Goal: Information Seeking & Learning: Learn about a topic

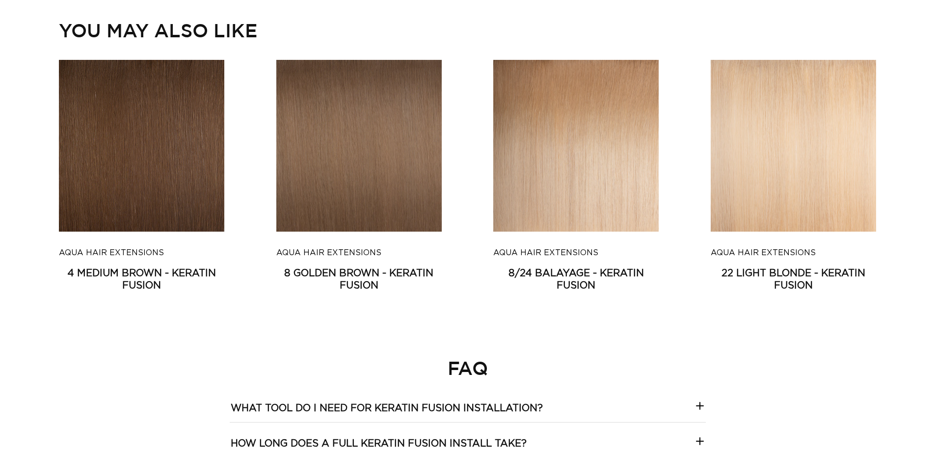
scroll to position [0, 865]
click at [486, 268] on link "8/24 Balayage - Keratin Fusion" at bounding box center [575, 280] width 165 height 25
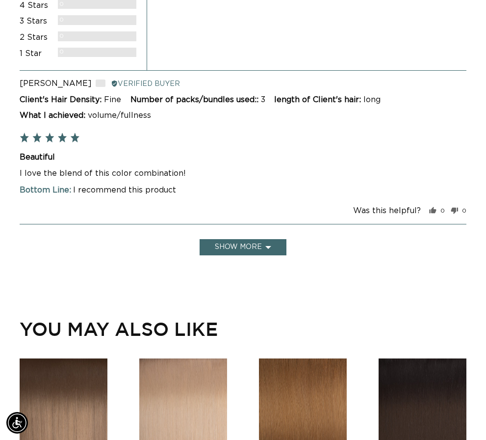
scroll to position [0, 833]
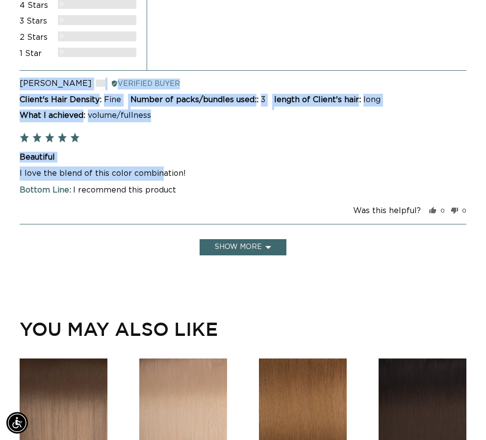
drag, startPoint x: 17, startPoint y: 174, endPoint x: 159, endPoint y: 166, distance: 142.6
click at [159, 166] on div "average rating 5.0 out of 5 Based on 1 review 5 Stars 1 Review 4 Stars 0 Review…" at bounding box center [243, 85] width 486 height 341
copy div "Review posted AUDREY R. Reviewed by AUDREY R., from United States Verified Buye…"
click at [208, 149] on div "Review posted AUDREY R. Reviewed by AUDREY R., from United States Verified Buye…" at bounding box center [243, 147] width 447 height 154
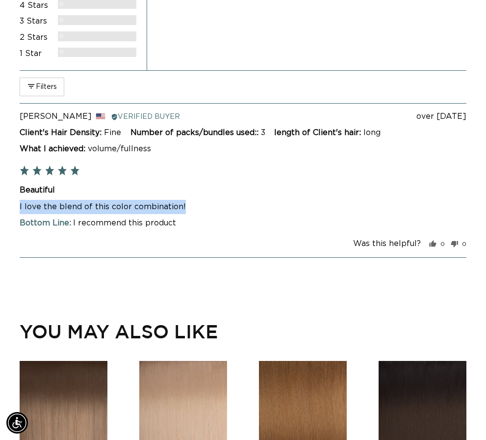
drag, startPoint x: 196, startPoint y: 174, endPoint x: 20, endPoint y: 206, distance: 179.5
click at [20, 206] on p "I love the blend of this color combination!" at bounding box center [243, 207] width 447 height 14
copy p "I love the blend of this color combination!"
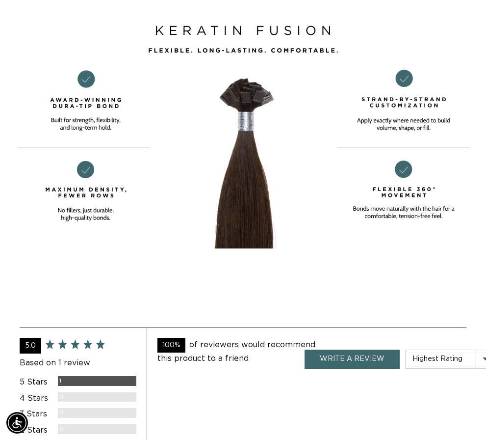
scroll to position [2356, 0]
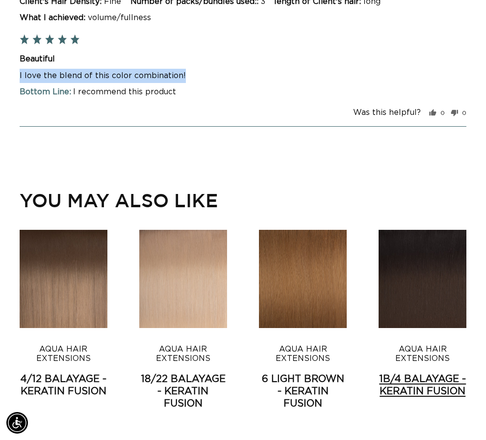
click at [445, 373] on link "1B/4 Balayage - Keratin Fusion" at bounding box center [423, 385] width 88 height 25
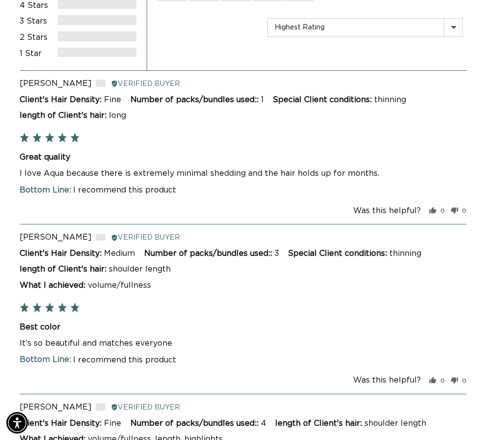
scroll to position [0, 833]
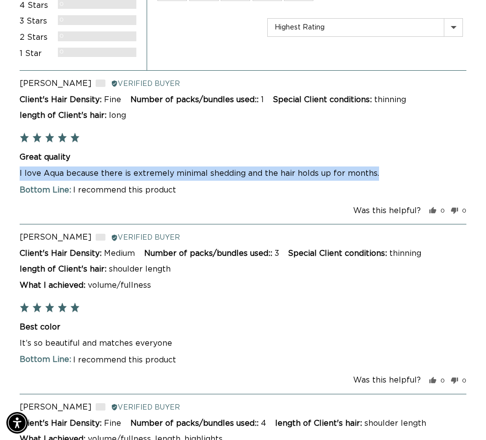
drag, startPoint x: 20, startPoint y: 172, endPoint x: 384, endPoint y: 169, distance: 364.2
click at [384, 169] on p "I love Aqua because there is extremely minimal shedding and the hair holds up f…" at bounding box center [243, 173] width 447 height 14
copy p "I love Aqua because there is extremely minimal shedding and the hair holds up f…"
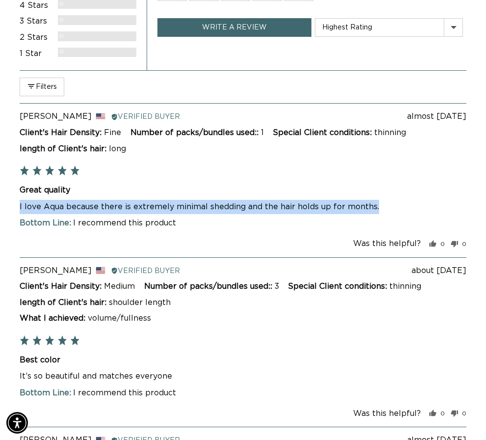
scroll to position [0, 0]
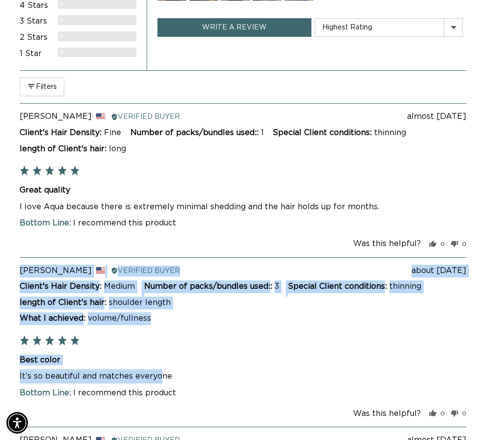
drag, startPoint x: 16, startPoint y: 375, endPoint x: 159, endPoint y: 370, distance: 143.4
click at [158, 370] on div "average rating 5.0 out of 5 Based on 4 reviews 5 Stars 4 Reviews 4 Stars 0 Revi…" at bounding box center [243, 367] width 486 height 905
copy div "Review posted about [DATE] [PERSON_NAME] Reviewed by [PERSON_NAME], from [GEOGR…"
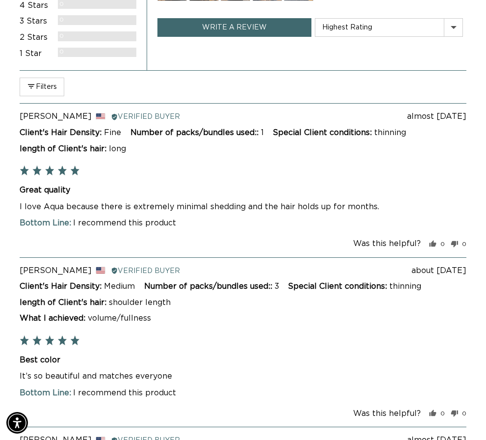
click at [178, 368] on div "Best color It’s so beautiful and matches everyone Loading... Read more" at bounding box center [243, 368] width 447 height 29
drag, startPoint x: 178, startPoint y: 372, endPoint x: 20, endPoint y: 376, distance: 158.1
click at [20, 376] on p "It’s so beautiful and matches everyone" at bounding box center [243, 376] width 447 height 14
copy p "It’s so beautiful and matches everyone"
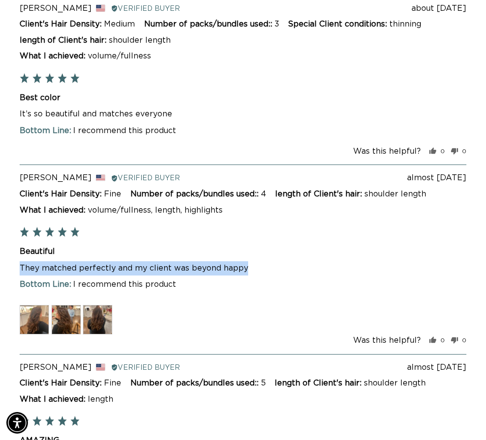
scroll to position [0, 833]
drag, startPoint x: 20, startPoint y: 266, endPoint x: 245, endPoint y: 266, distance: 224.8
click at [245, 266] on p "They matched perfectly and my client was beyond happy" at bounding box center [243, 268] width 447 height 14
copy p "They matched perfectly and my client was beyond happy"
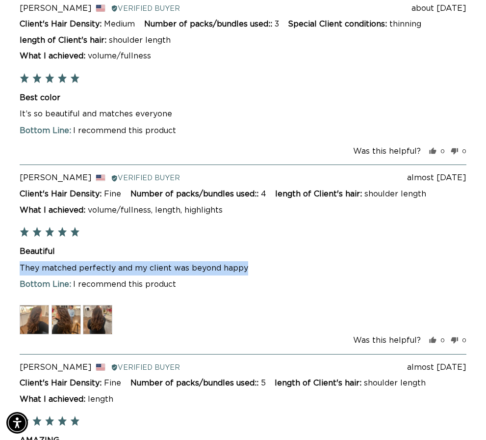
click at [28, 322] on img at bounding box center [34, 319] width 29 height 29
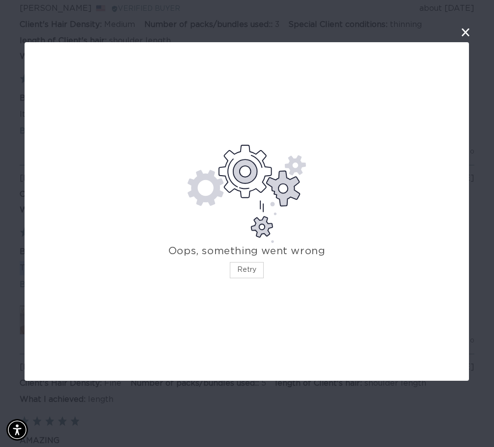
scroll to position [0, 424]
click at [256, 274] on button "Retry" at bounding box center [247, 270] width 34 height 16
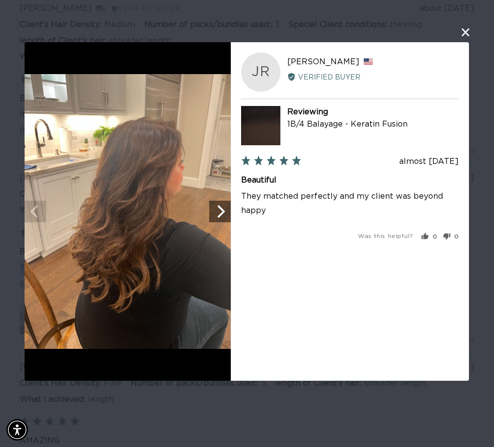
scroll to position [0, 0]
click at [214, 215] on icon "Next" at bounding box center [220, 211] width 13 height 13
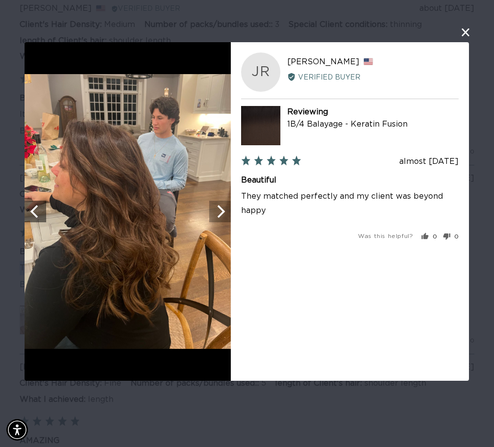
scroll to position [0, 424]
click at [214, 215] on icon "Next" at bounding box center [220, 211] width 13 height 13
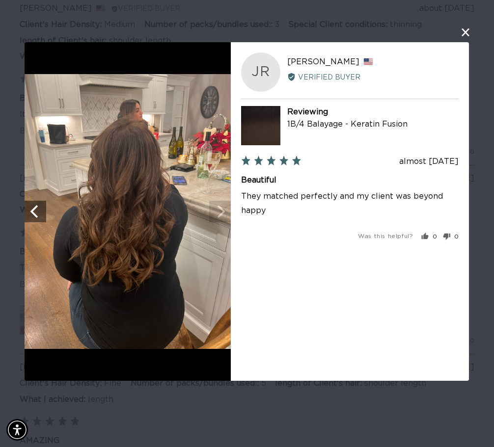
scroll to position [0, 848]
click at [99, 17] on div "User-Uploaded Media Gallery JR [PERSON_NAME] Reviewed by [PERSON_NAME], from [G…" at bounding box center [247, 223] width 494 height 447
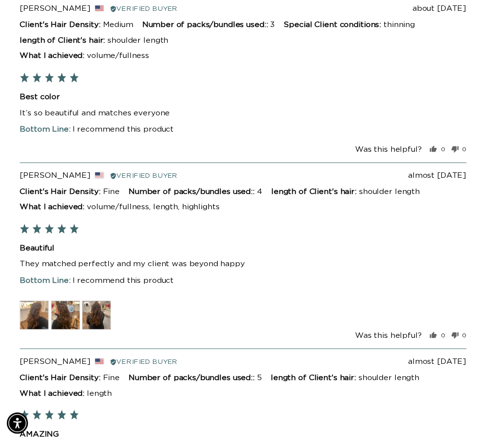
scroll to position [2487, 0]
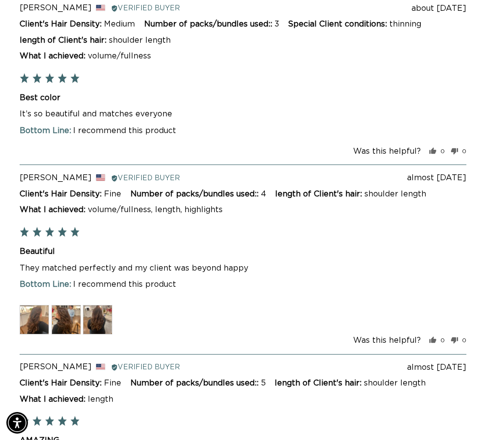
click at [103, 320] on img at bounding box center [97, 319] width 29 height 29
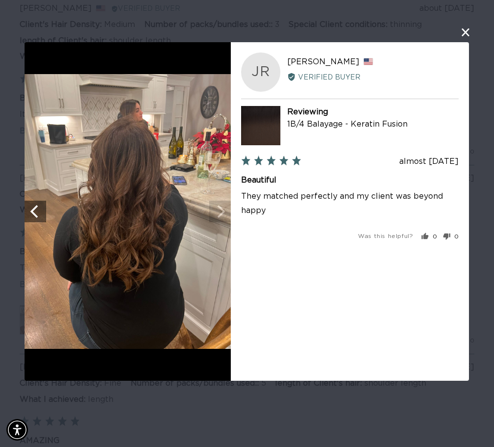
scroll to position [0, 848]
click at [463, 34] on button "close this modal window" at bounding box center [466, 32] width 12 height 12
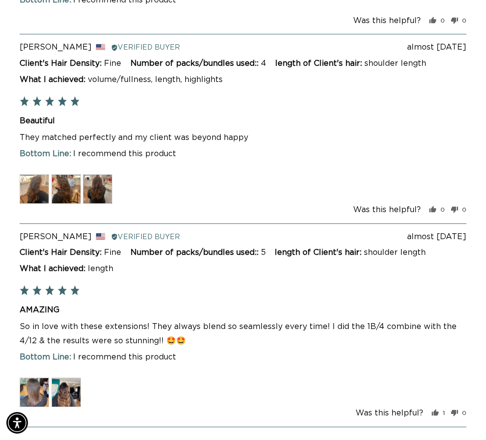
scroll to position [0, 833]
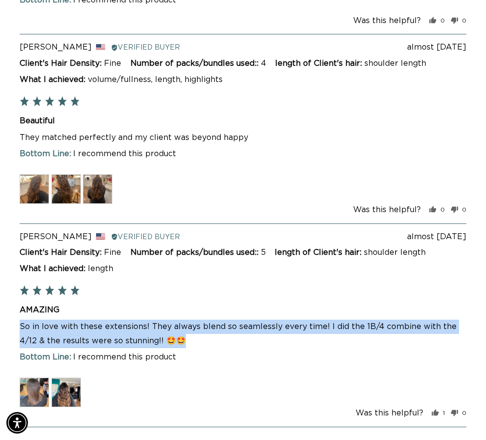
drag, startPoint x: 21, startPoint y: 326, endPoint x: 161, endPoint y: 344, distance: 141.6
click at [161, 344] on p "So in love with these extensions! They always blend so seamlessly every time! I…" at bounding box center [243, 334] width 447 height 28
copy p "So in love with these extensions! They always blend so seamlessly every time! I…"
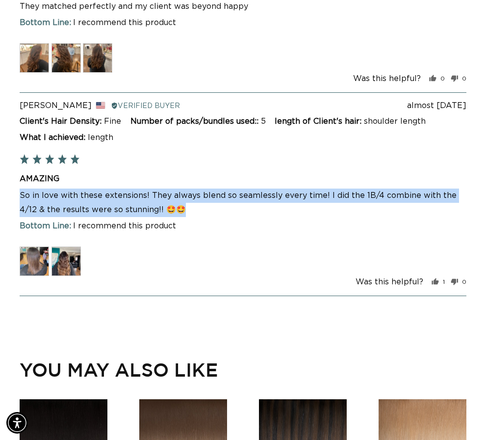
click at [64, 257] on img at bounding box center [66, 260] width 29 height 29
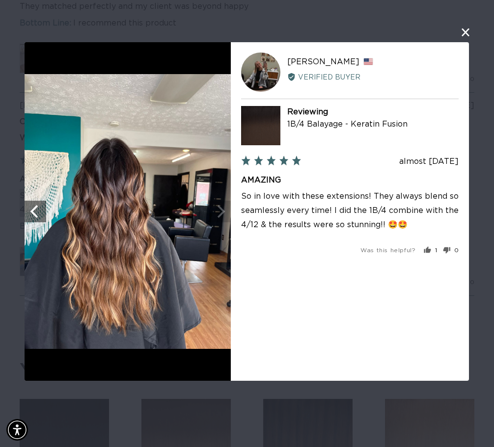
scroll to position [0, 0]
click at [117, 329] on img at bounding box center [128, 211] width 206 height 275
click at [217, 219] on img at bounding box center [128, 211] width 206 height 275
click at [41, 215] on icon "Previous" at bounding box center [35, 211] width 13 height 13
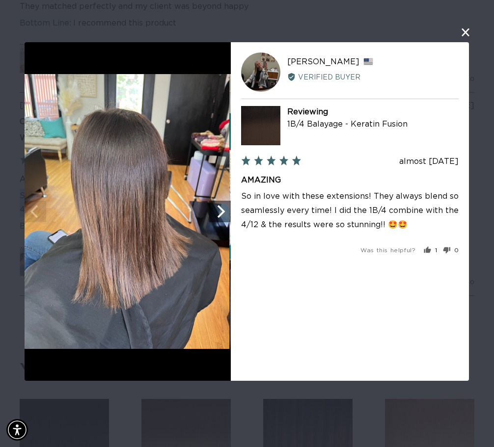
scroll to position [0, 848]
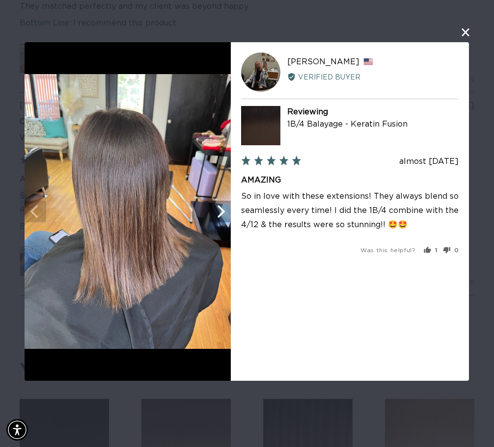
click at [213, 218] on button "Next" at bounding box center [220, 212] width 22 height 22
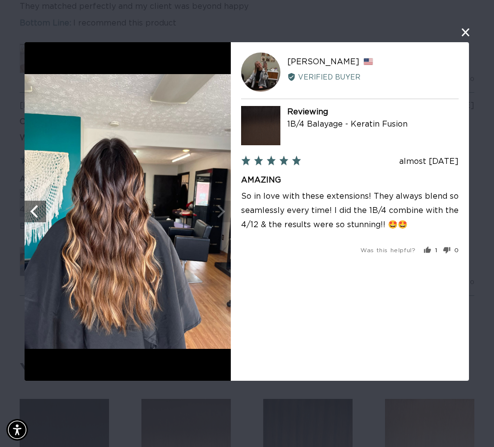
scroll to position [0, 0]
click at [110, 31] on div "User-Uploaded Media Gallery AS [PERSON_NAME] Reviewed by [PERSON_NAME], from [G…" at bounding box center [247, 223] width 494 height 447
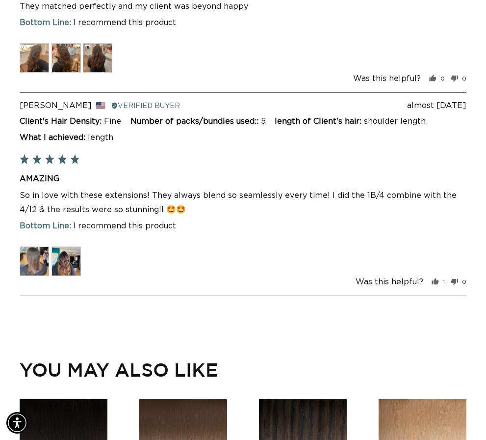
click at [61, 270] on img at bounding box center [66, 260] width 29 height 29
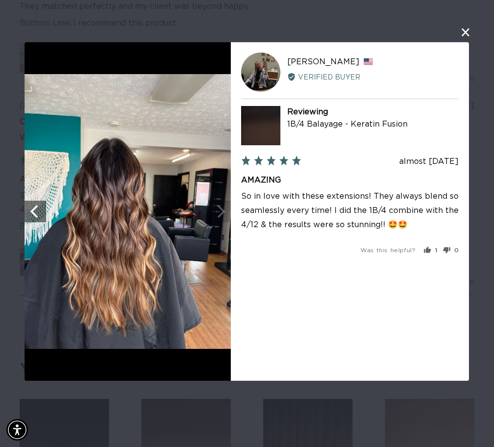
scroll to position [0, 424]
